Goal: Task Accomplishment & Management: Use online tool/utility

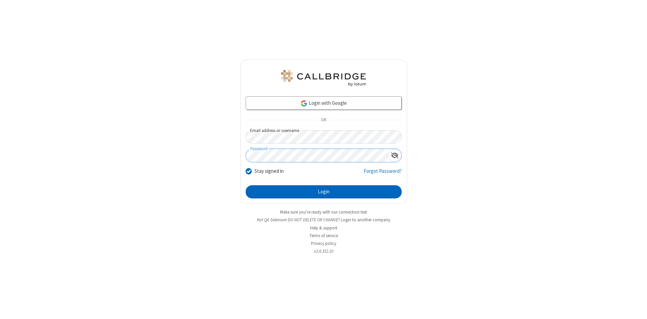
click at [324, 192] on button "Login" at bounding box center [324, 191] width 156 height 13
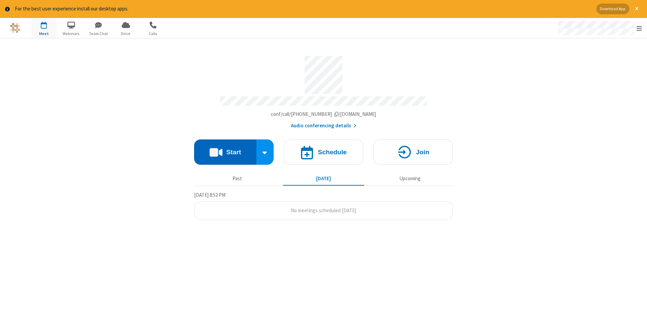
click at [225, 150] on button "Start" at bounding box center [225, 152] width 62 height 25
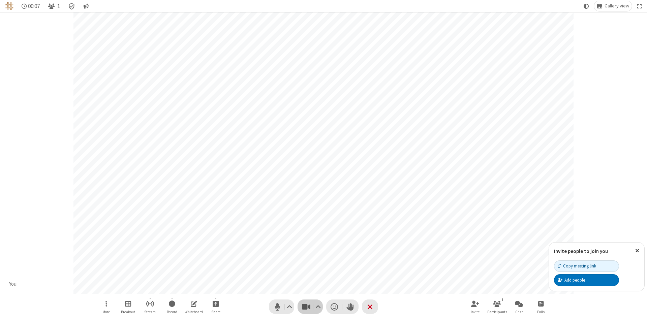
click at [306, 307] on span "Stop video (Alt+V)" at bounding box center [306, 307] width 10 height 10
click at [306, 307] on span "Start video (Alt+V)" at bounding box center [306, 307] width 10 height 10
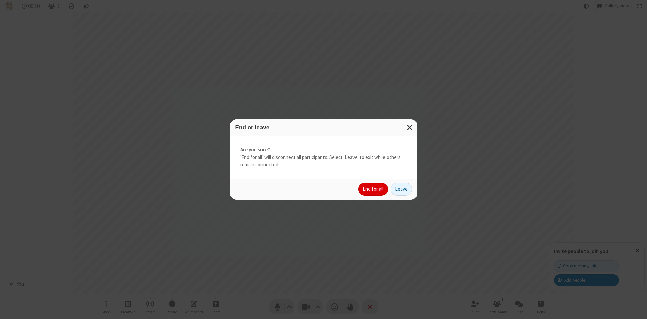
click at [373, 189] on button "End for all" at bounding box center [373, 189] width 30 height 13
